Goal: Task Accomplishment & Management: Complete application form

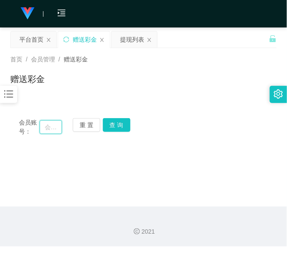
click at [49, 127] on input "text" at bounding box center [51, 127] width 22 height 14
paste input "551355"
type input "551355"
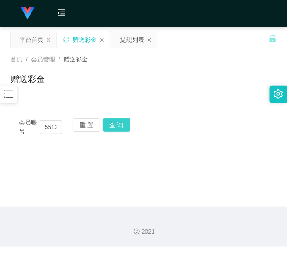
click at [104, 127] on button "查 询" at bounding box center [117, 125] width 28 height 14
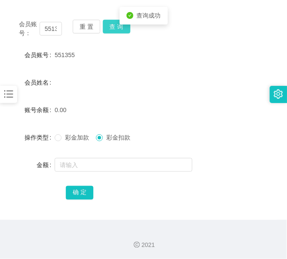
scroll to position [99, 0]
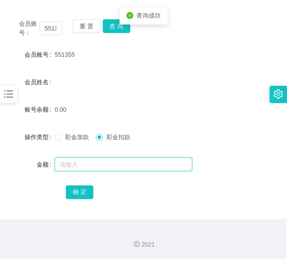
click at [81, 165] on input "text" at bounding box center [124, 165] width 138 height 14
type input "38"
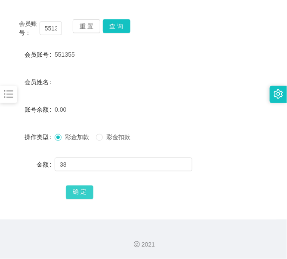
click at [73, 193] on button "确 定" at bounding box center [80, 193] width 28 height 14
click at [80, 28] on button "重 置" at bounding box center [87, 26] width 28 height 14
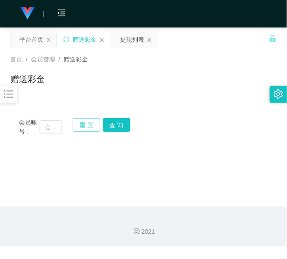
scroll to position [0, 0]
click at [54, 126] on input "text" at bounding box center [51, 127] width 22 height 14
paste input "Sammi"
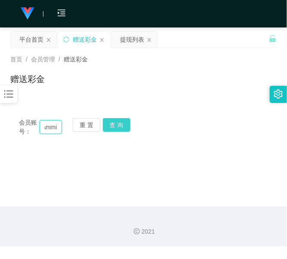
type input "Sammi"
click at [113, 126] on button "查 询" at bounding box center [117, 125] width 28 height 14
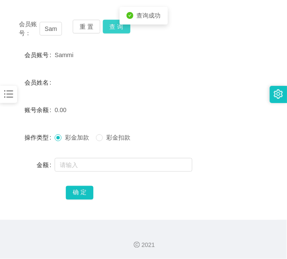
scroll to position [99, 0]
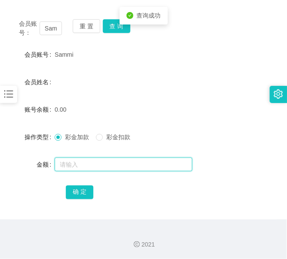
click at [83, 167] on input "text" at bounding box center [124, 165] width 138 height 14
type input "38"
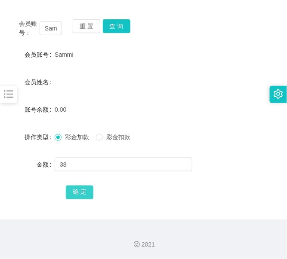
click at [80, 190] on button "确 定" at bounding box center [80, 193] width 28 height 14
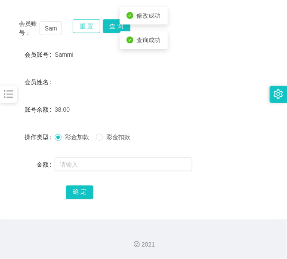
click at [79, 27] on button "重 置" at bounding box center [87, 26] width 28 height 14
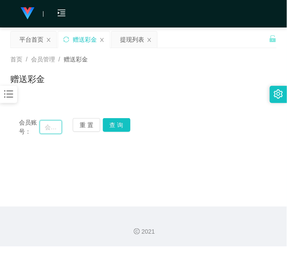
click at [55, 130] on input "text" at bounding box center [51, 127] width 22 height 14
paste input "spark510"
type input "spark510"
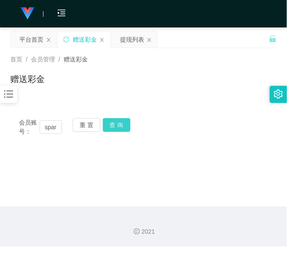
click at [118, 128] on button "查 询" at bounding box center [117, 125] width 28 height 14
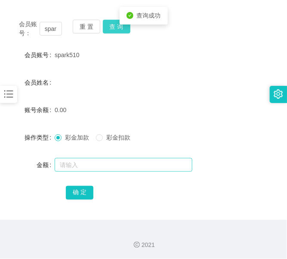
scroll to position [99, 0]
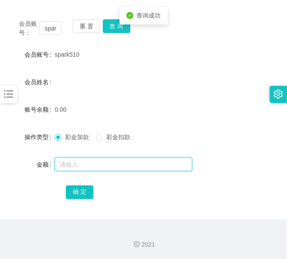
click at [84, 166] on input "text" at bounding box center [124, 165] width 138 height 14
type input "38"
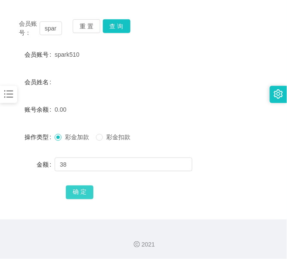
click at [76, 190] on button "确 定" at bounding box center [80, 193] width 28 height 14
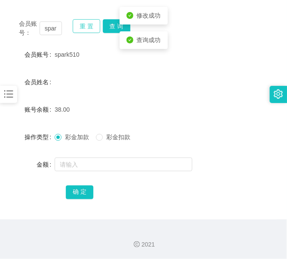
click at [78, 28] on button "重 置" at bounding box center [87, 26] width 28 height 14
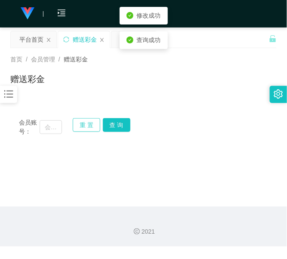
scroll to position [0, 0]
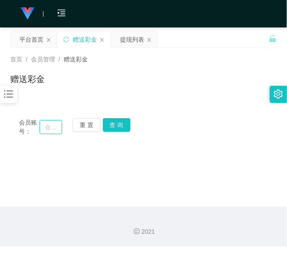
click at [52, 125] on input "text" at bounding box center [51, 127] width 22 height 14
paste input "12344321"
type input "12344321"
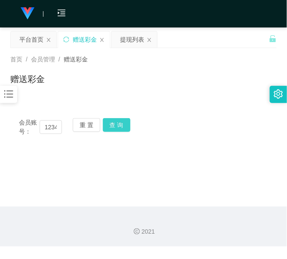
click at [120, 123] on button "查 询" at bounding box center [117, 125] width 28 height 14
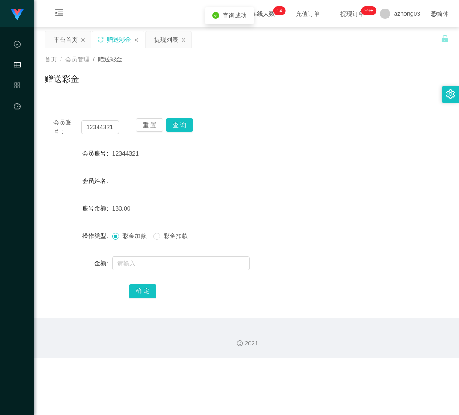
click at [178, 219] on form "会员账号 12344321 会员姓名 账号余额 130.00 操作类型 彩金加款 彩金扣款 金额 确 定" at bounding box center [247, 222] width 404 height 155
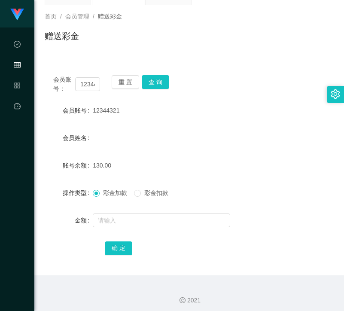
scroll to position [46, 0]
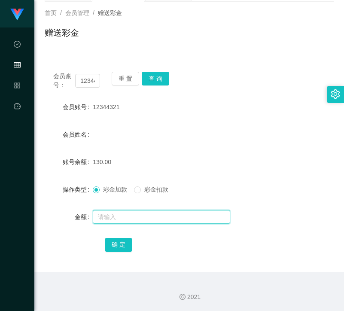
click at [123, 220] on input "text" at bounding box center [162, 217] width 138 height 14
click at [137, 213] on input "text" at bounding box center [162, 217] width 138 height 14
type input "98"
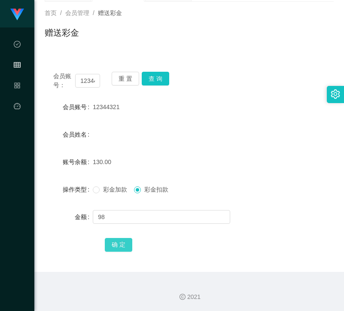
click at [124, 249] on button "确 定" at bounding box center [119, 245] width 28 height 14
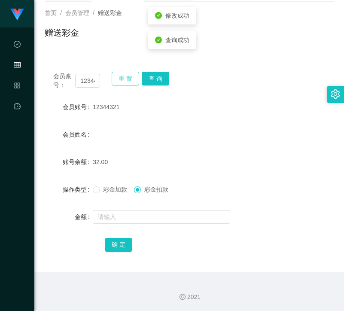
click at [126, 77] on button "重 置" at bounding box center [126, 79] width 28 height 14
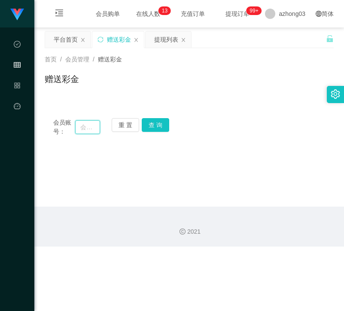
click at [92, 128] on input "text" at bounding box center [87, 127] width 25 height 14
paste input "lws1111"
type input "lws1111"
click at [151, 125] on button "查 询" at bounding box center [156, 125] width 28 height 14
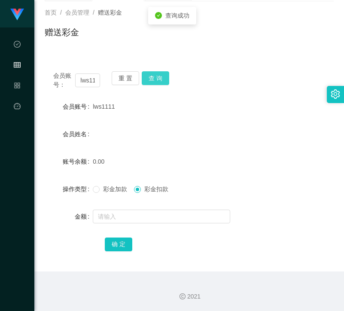
scroll to position [47, 0]
click at [97, 192] on span at bounding box center [96, 189] width 7 height 7
drag, startPoint x: 97, startPoint y: 193, endPoint x: 106, endPoint y: 217, distance: 26.1
click at [106, 217] on input "text" at bounding box center [162, 217] width 138 height 14
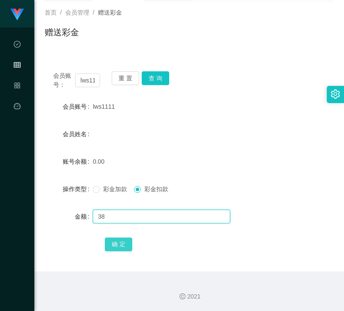
type input "38"
click at [111, 239] on button "确 定" at bounding box center [119, 245] width 28 height 14
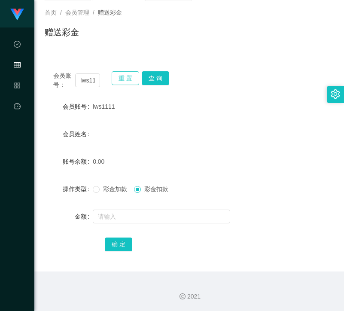
click at [124, 83] on button "重 置" at bounding box center [126, 78] width 28 height 14
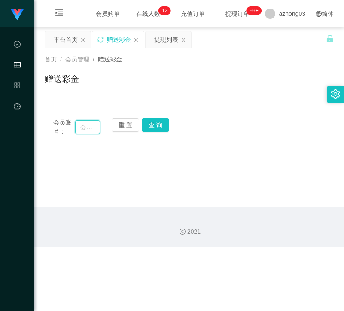
click at [81, 129] on input "text" at bounding box center [87, 127] width 25 height 14
paste input "Leonleong"
type input "Leonleong"
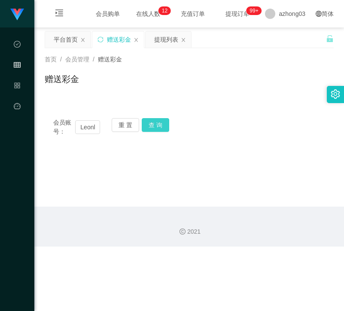
click at [153, 129] on button "查 询" at bounding box center [156, 125] width 28 height 14
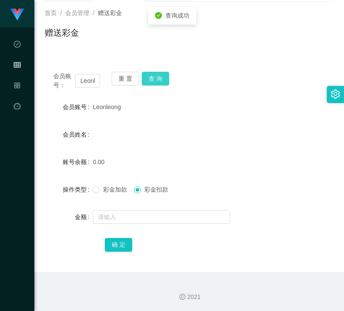
scroll to position [47, 0]
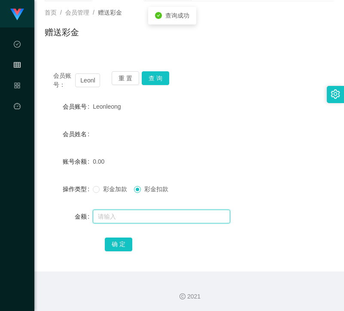
click at [126, 220] on input "text" at bounding box center [162, 217] width 138 height 14
click at [126, 212] on input "text" at bounding box center [162, 217] width 138 height 14
type input "38"
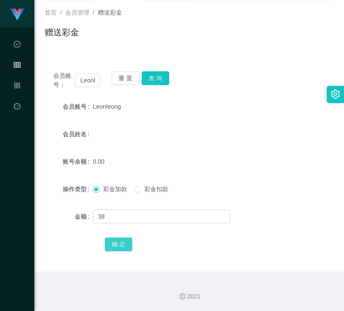
click at [119, 245] on button "确 定" at bounding box center [119, 245] width 28 height 14
click at [131, 84] on button "重 置" at bounding box center [126, 78] width 28 height 14
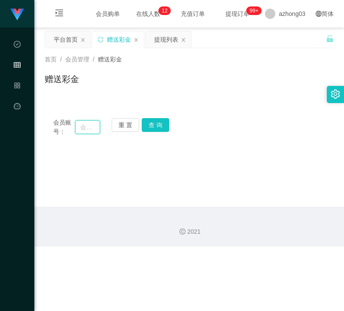
click at [91, 127] on input "text" at bounding box center [87, 127] width 25 height 14
paste input "0187776877"
type input "0187776877"
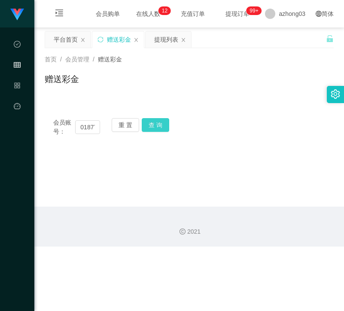
click at [148, 128] on button "查 询" at bounding box center [156, 125] width 28 height 14
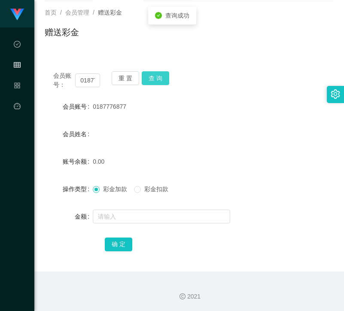
scroll to position [47, 0]
click at [129, 212] on input "text" at bounding box center [162, 217] width 138 height 14
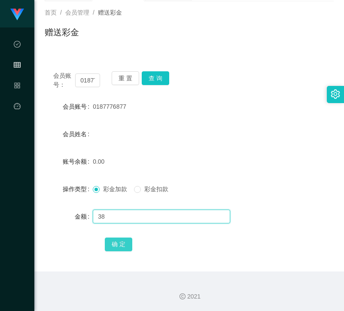
type input "38"
click at [123, 248] on button "确 定" at bounding box center [119, 245] width 28 height 14
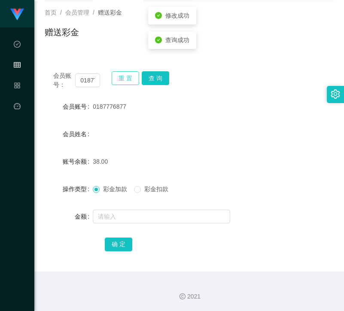
click at [123, 84] on button "重 置" at bounding box center [126, 78] width 28 height 14
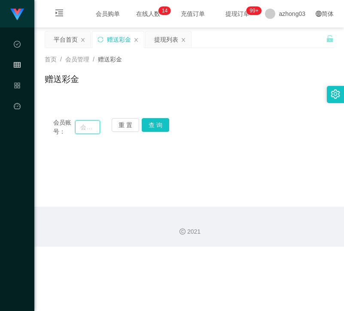
click at [86, 129] on input "text" at bounding box center [87, 127] width 25 height 14
paste input "Sam618"
type input "Sam618"
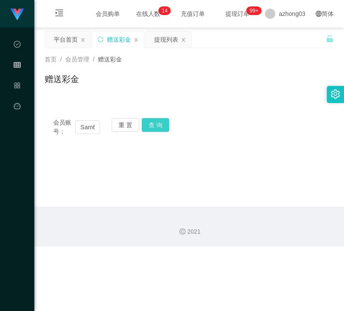
click at [159, 126] on button "查 询" at bounding box center [156, 125] width 28 height 14
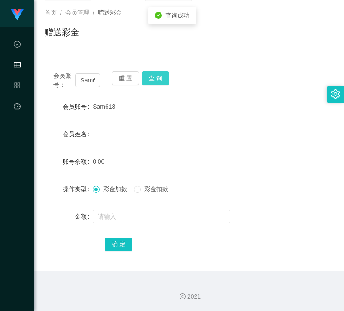
scroll to position [47, 0]
drag, startPoint x: 119, startPoint y: 217, endPoint x: 117, endPoint y: 213, distance: 4.4
click at [119, 217] on input "text" at bounding box center [162, 217] width 138 height 14
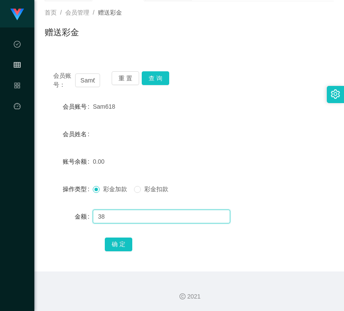
type input "38"
click at [111, 251] on div "确 定" at bounding box center [189, 244] width 169 height 17
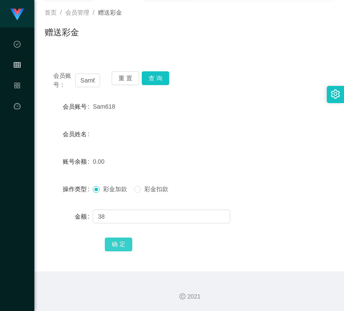
click at [112, 248] on button "确 定" at bounding box center [119, 245] width 28 height 14
click at [136, 80] on button "重 置" at bounding box center [126, 78] width 28 height 14
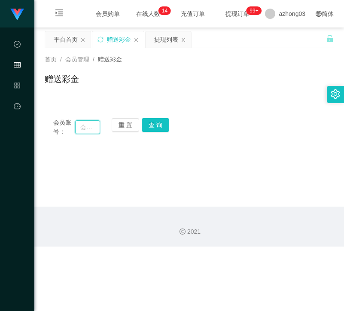
click at [86, 125] on input "text" at bounding box center [87, 127] width 25 height 14
paste input "carson89"
type input "carson89"
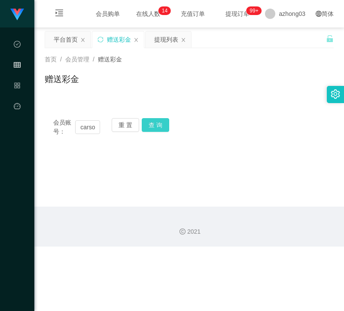
click at [145, 123] on div "重 置 查 询" at bounding box center [135, 127] width 47 height 18
click at [148, 123] on button "查 询" at bounding box center [156, 125] width 28 height 14
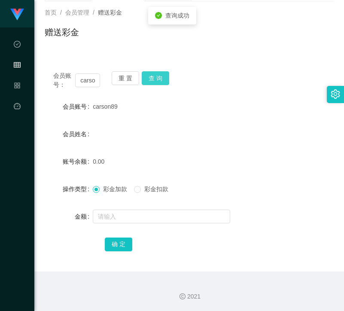
scroll to position [47, 0]
click at [129, 208] on div at bounding box center [177, 216] width 169 height 17
click at [128, 212] on input "text" at bounding box center [162, 217] width 138 height 14
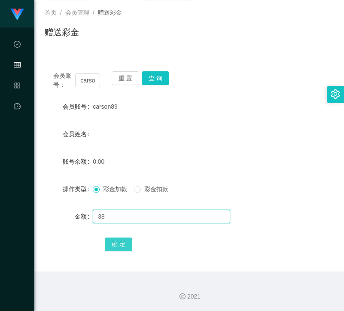
type input "38"
click at [113, 240] on button "确 定" at bounding box center [119, 245] width 28 height 14
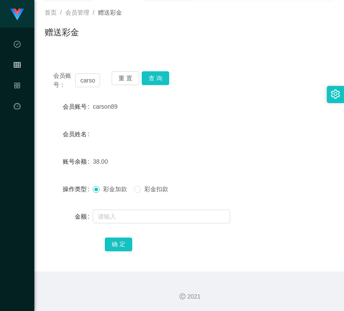
drag, startPoint x: 153, startPoint y: 34, endPoint x: 133, endPoint y: 37, distance: 19.9
click at [127, 41] on div "赠送彩金" at bounding box center [189, 36] width 289 height 20
click at [129, 77] on button "重 置" at bounding box center [126, 78] width 28 height 14
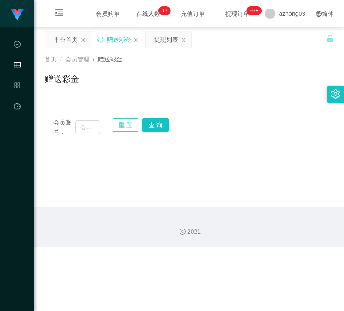
scroll to position [0, 0]
click at [87, 122] on input "text" at bounding box center [87, 127] width 25 height 14
paste input "laifong"
type input "laifong"
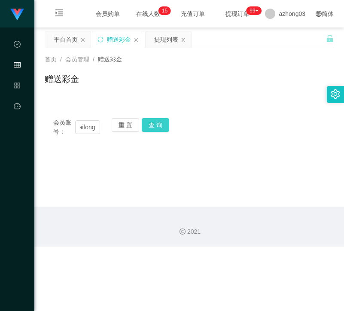
click at [163, 126] on button "查 询" at bounding box center [156, 125] width 28 height 14
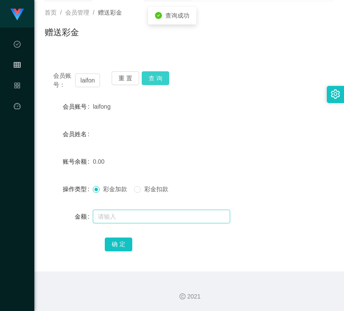
scroll to position [47, 0]
click at [136, 219] on input "text" at bounding box center [162, 217] width 138 height 14
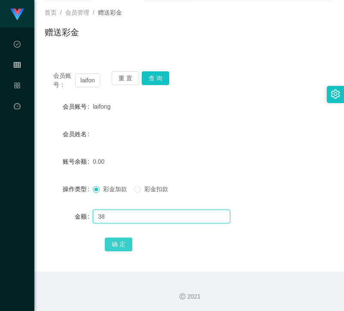
type input "38"
click at [125, 238] on button "确 定" at bounding box center [119, 245] width 28 height 14
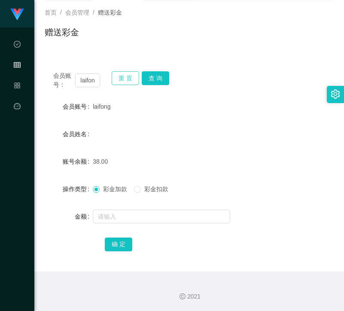
click at [133, 75] on button "重 置" at bounding box center [126, 78] width 28 height 14
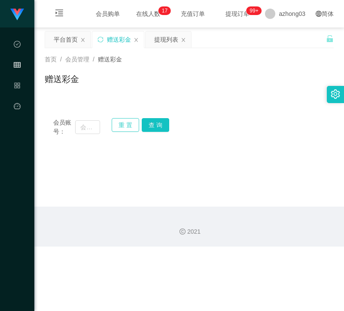
scroll to position [0, 0]
click at [93, 123] on input "text" at bounding box center [87, 127] width 25 height 14
paste input "0174935301"
type input "0174935301"
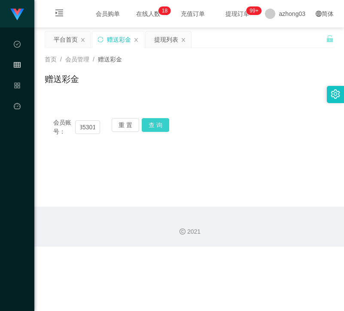
scroll to position [0, 0]
click at [169, 119] on button "查 询" at bounding box center [156, 125] width 28 height 14
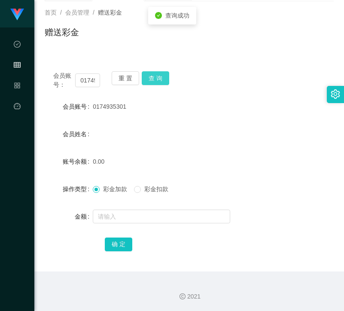
scroll to position [47, 0]
click at [120, 221] on input "text" at bounding box center [162, 217] width 138 height 14
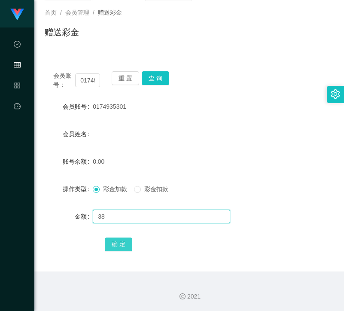
type input "38"
click at [115, 239] on button "确 定" at bounding box center [119, 245] width 28 height 14
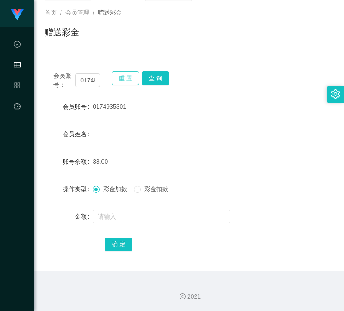
click at [116, 77] on button "重 置" at bounding box center [126, 78] width 28 height 14
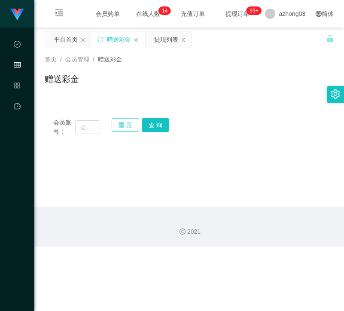
scroll to position [0, 0]
click at [83, 125] on input "text" at bounding box center [87, 127] width 25 height 14
paste input "lws1111"
type input "lws1111"
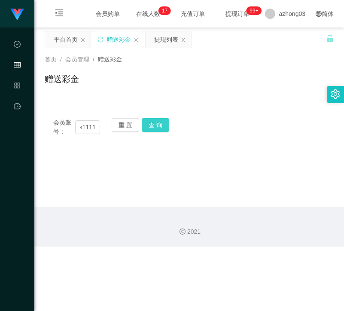
click at [145, 125] on button "查 询" at bounding box center [156, 125] width 28 height 14
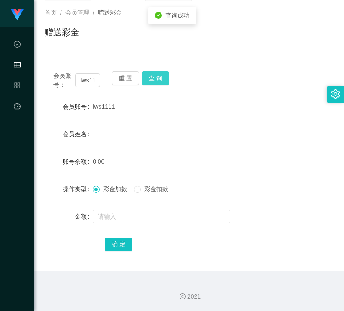
scroll to position [47, 0]
click at [138, 216] on input "text" at bounding box center [162, 217] width 138 height 14
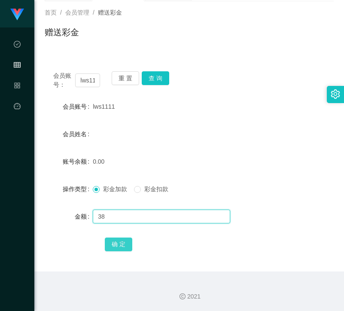
type input "38"
click at [120, 245] on button "确 定" at bounding box center [119, 245] width 28 height 14
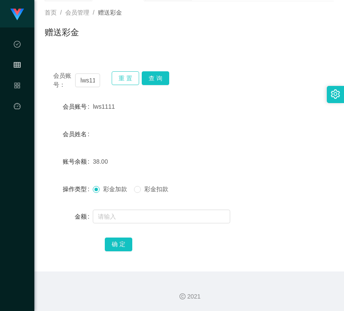
click at [130, 76] on button "重 置" at bounding box center [126, 78] width 28 height 14
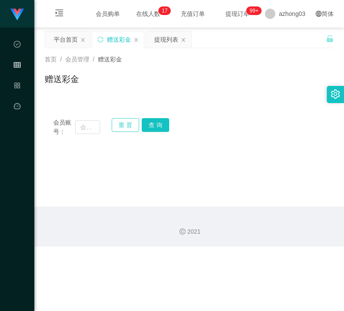
scroll to position [0, 0]
click at [93, 124] on input "text" at bounding box center [87, 127] width 25 height 14
paste input "Sam618"
type input "Sam618"
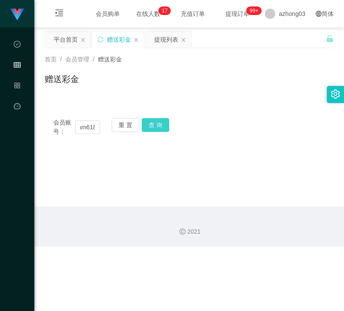
scroll to position [0, 0]
click at [152, 125] on button "查 询" at bounding box center [156, 125] width 28 height 14
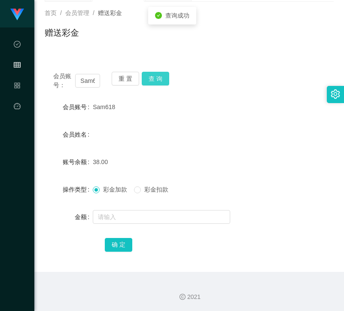
scroll to position [47, 0]
click at [148, 124] on form "会员账号 Sam618 会员姓名 账号余额 38.00 操作类型 彩金加款 彩金扣款 金额 确 定" at bounding box center [189, 175] width 289 height 155
